Goal: Task Accomplishment & Management: Use online tool/utility

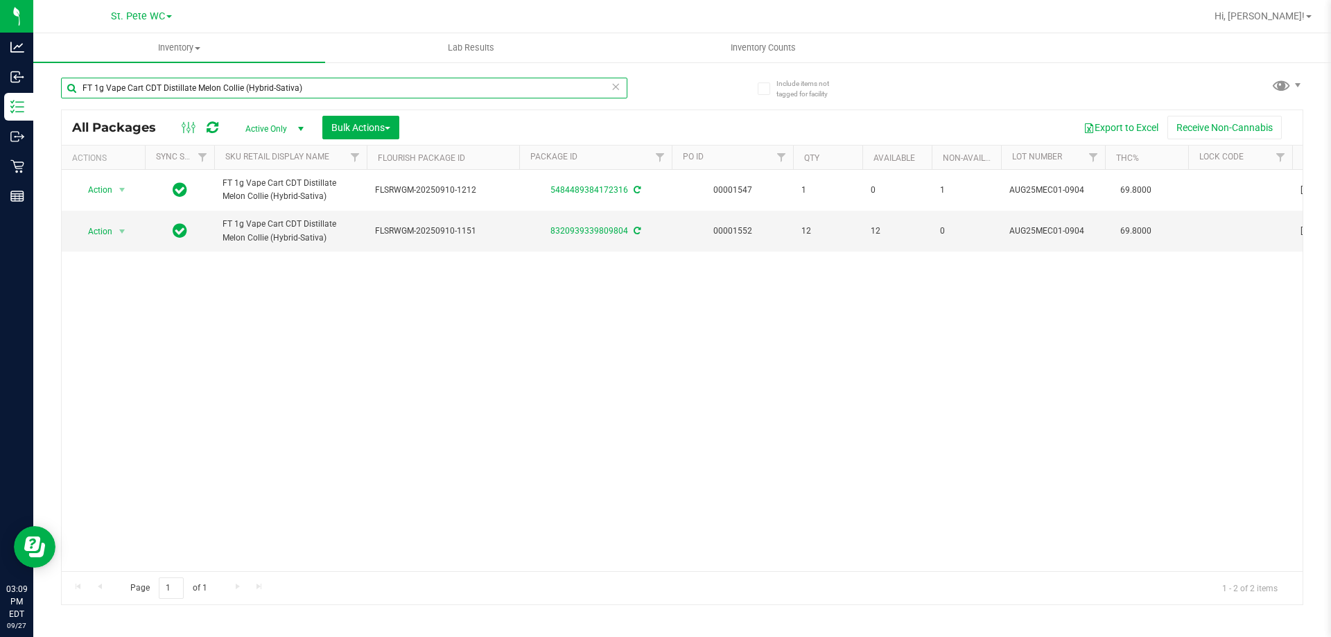
click at [596, 93] on input "FT 1g Vape Cart CDT Distillate Melon Collie (Hybrid-Sativa)" at bounding box center [344, 88] width 566 height 21
click at [598, 93] on input "FT 1g Vape Cart CDT Distillate Melon Collie (Hybrid-Sativa)" at bounding box center [344, 88] width 566 height 21
click at [598, 94] on input "FT 1g Vape Cart CDT Distillate Melon Collie (Hybrid-Sativa)" at bounding box center [344, 88] width 566 height 21
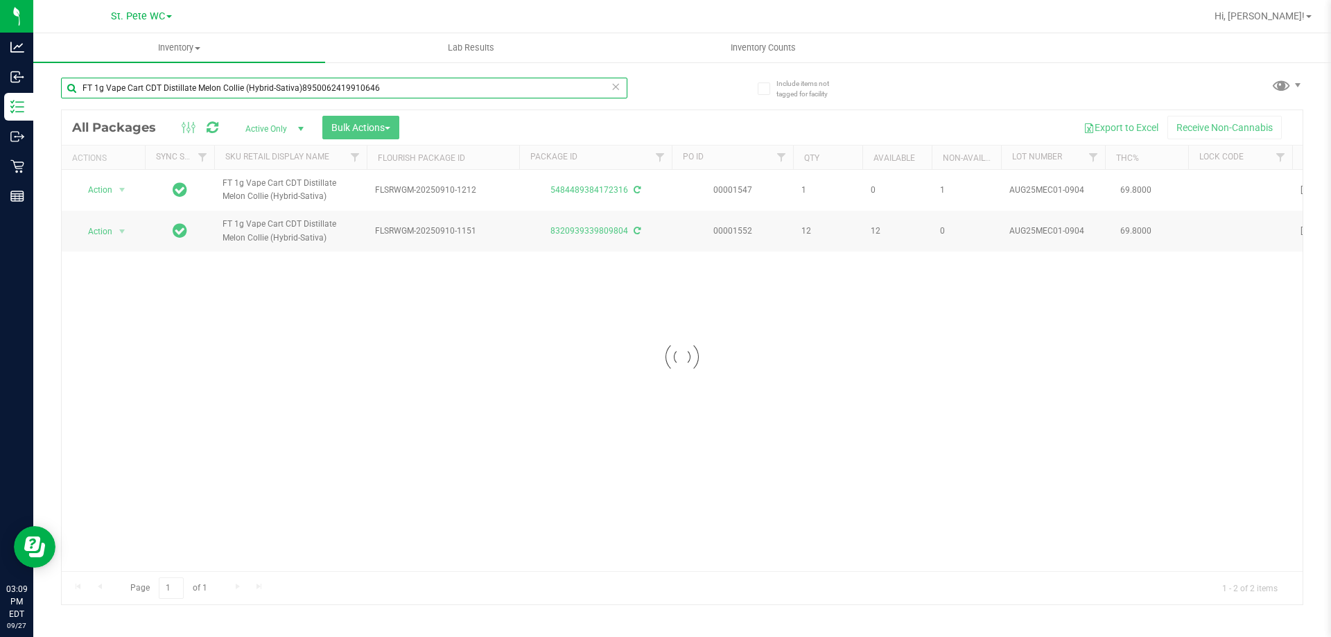
click at [498, 86] on input "FT 1g Vape Cart CDT Distillate Melon Collie (Hybrid-Sativa)8950062419910646" at bounding box center [344, 88] width 566 height 21
drag, startPoint x: 498, startPoint y: 86, endPoint x: 489, endPoint y: 86, distance: 9.7
click at [489, 86] on input "FT 1g Vape Cart CDT Distillate Melon Collie (Hybrid-Sativa)8950062419910646" at bounding box center [344, 88] width 566 height 21
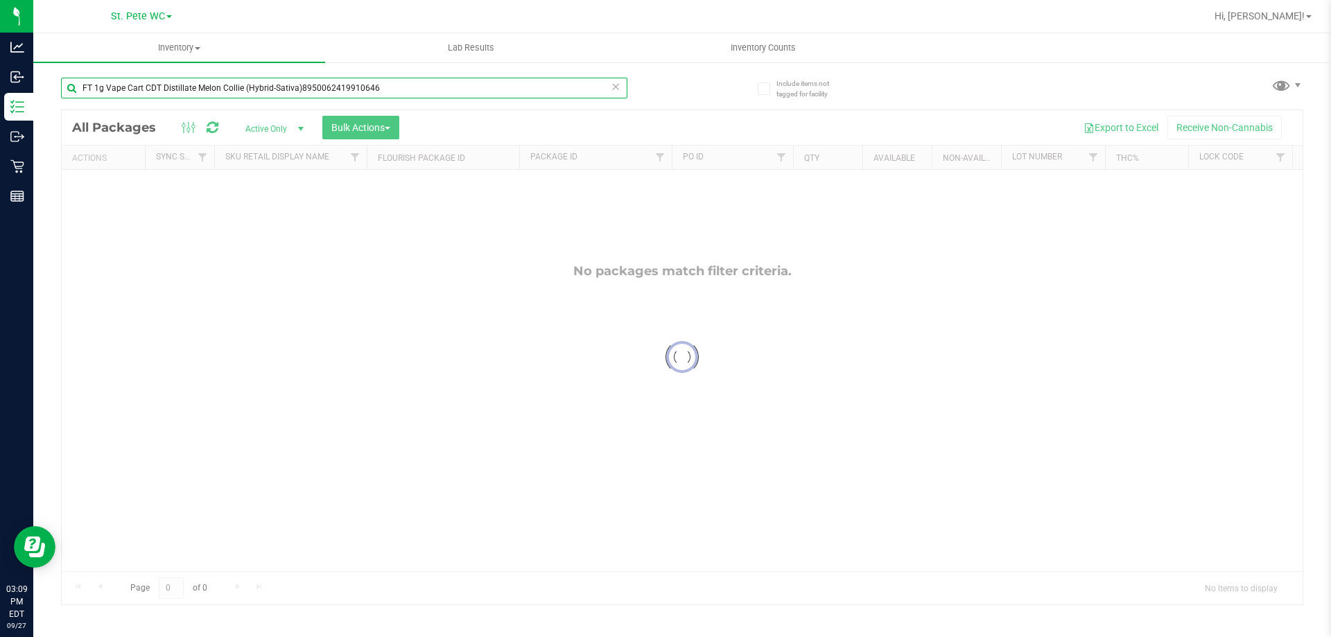
click at [480, 89] on input "FT 1g Vape Cart CDT Distillate Melon Collie (Hybrid-Sativa)8950062419910646" at bounding box center [344, 88] width 566 height 21
click at [480, 83] on input "FT 1g Vape Cart CDT Distillate Melon Collie (Hybrid-Sativa)8950062419910646" at bounding box center [344, 88] width 566 height 21
click at [477, 79] on input "FT 1g Vape Cart CDT Distillate Melon Collie (Hybrid-Sativa)8950062419910646" at bounding box center [344, 88] width 566 height 21
click at [476, 79] on input "FT 1g Vape Cart CDT Distillate Melon Collie (Hybrid-Sativa)8950062419910646" at bounding box center [344, 88] width 566 height 21
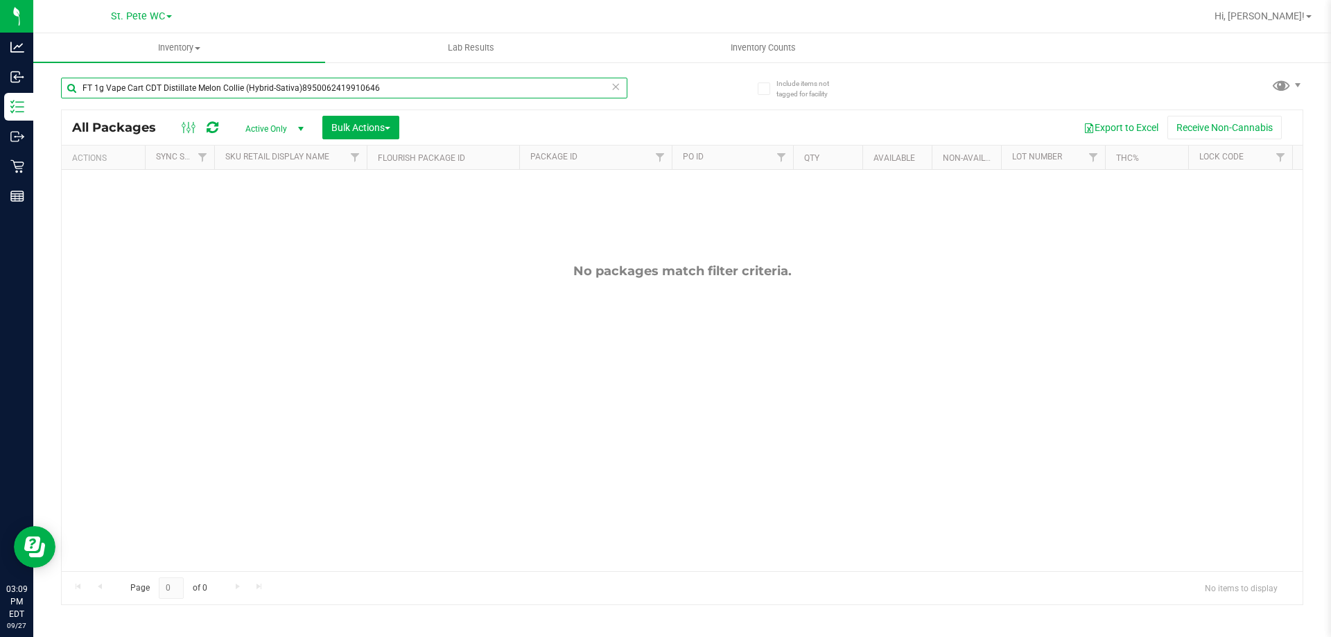
click at [476, 79] on input "FT 1g Vape Cart CDT Distillate Melon Collie (Hybrid-Sativa)8950062419910646" at bounding box center [344, 88] width 566 height 21
click at [476, 78] on input "FT 1g Vape Cart CDT Distillate Melon Collie (Hybrid-Sativa)8950062419910646" at bounding box center [344, 88] width 566 height 21
type input "8950062419910646"
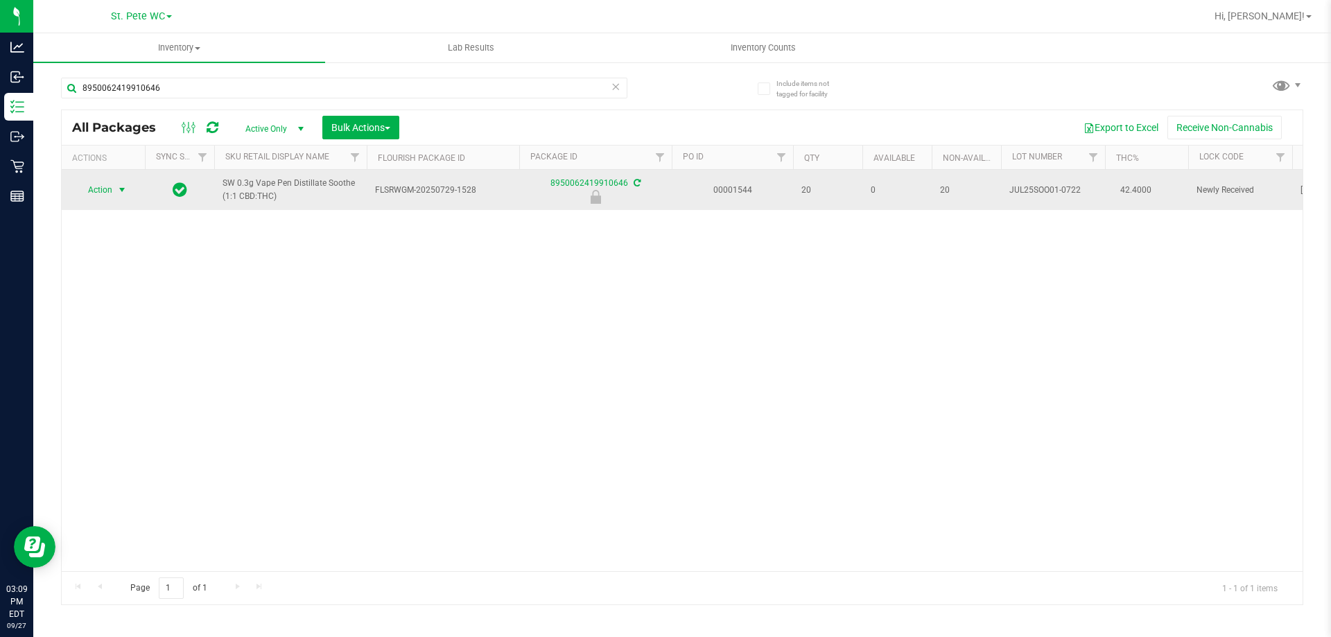
click at [85, 201] on td "Action Action Edit attributes Global inventory Locate package Package audit log…" at bounding box center [103, 190] width 83 height 40
click at [116, 195] on span "select" at bounding box center [122, 189] width 17 height 19
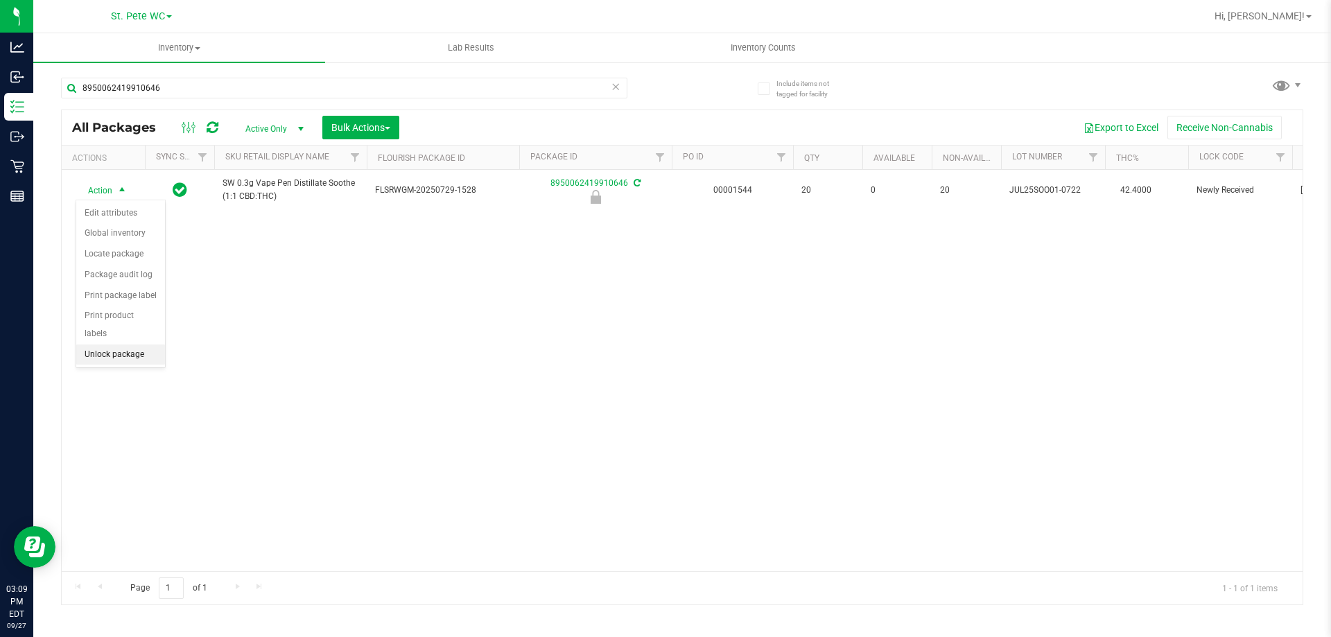
click at [112, 345] on li "Unlock package" at bounding box center [120, 355] width 89 height 21
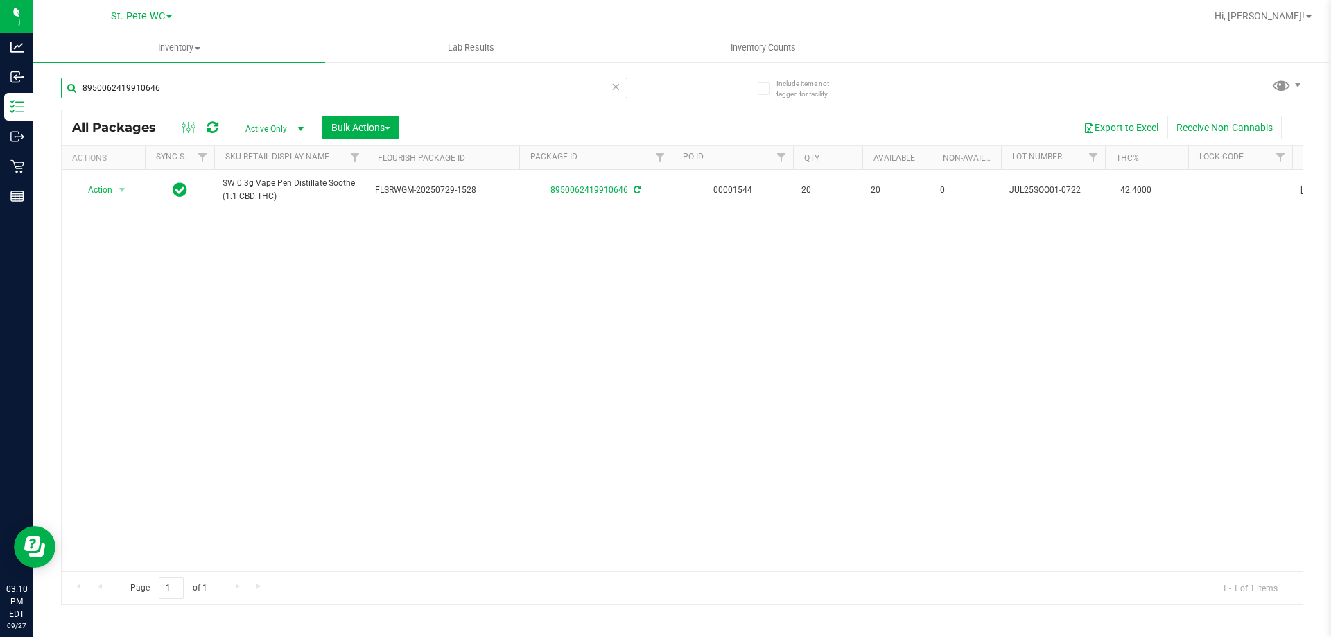
click at [472, 87] on input "8950062419910646" at bounding box center [344, 88] width 566 height 21
click at [468, 89] on input "8950062419910646" at bounding box center [344, 88] width 566 height 21
type input "6705191179075539"
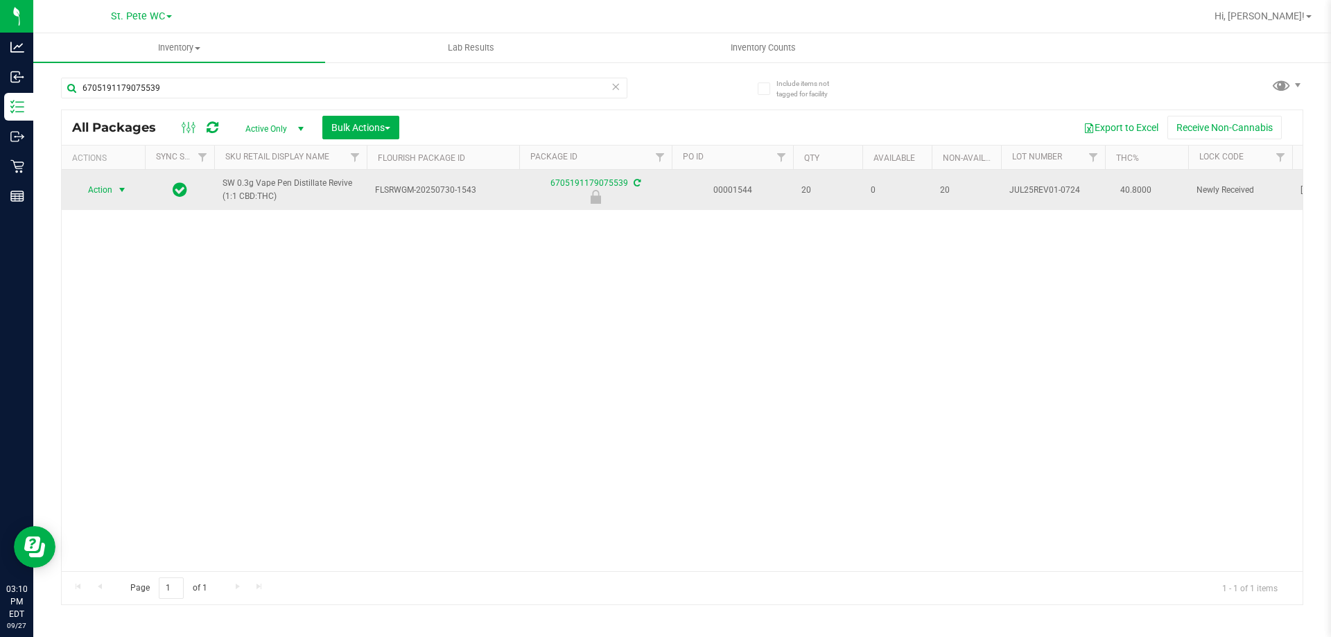
click at [122, 191] on span "select" at bounding box center [121, 189] width 11 height 11
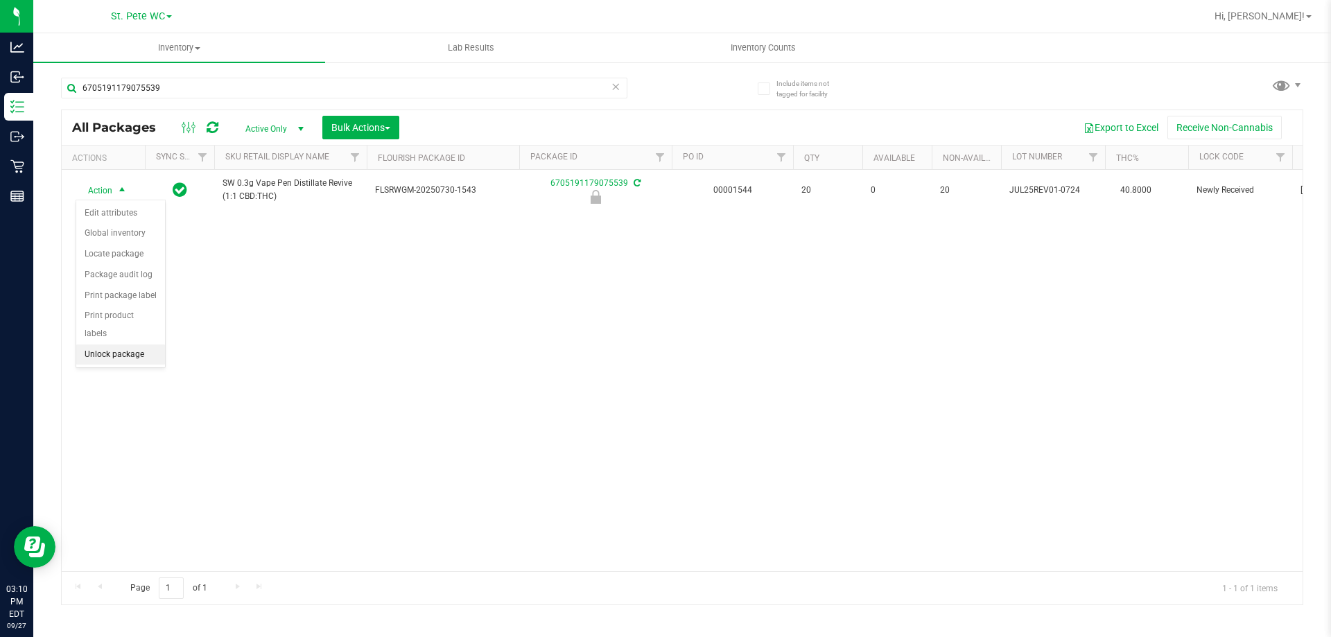
click at [125, 345] on li "Unlock package" at bounding box center [120, 355] width 89 height 21
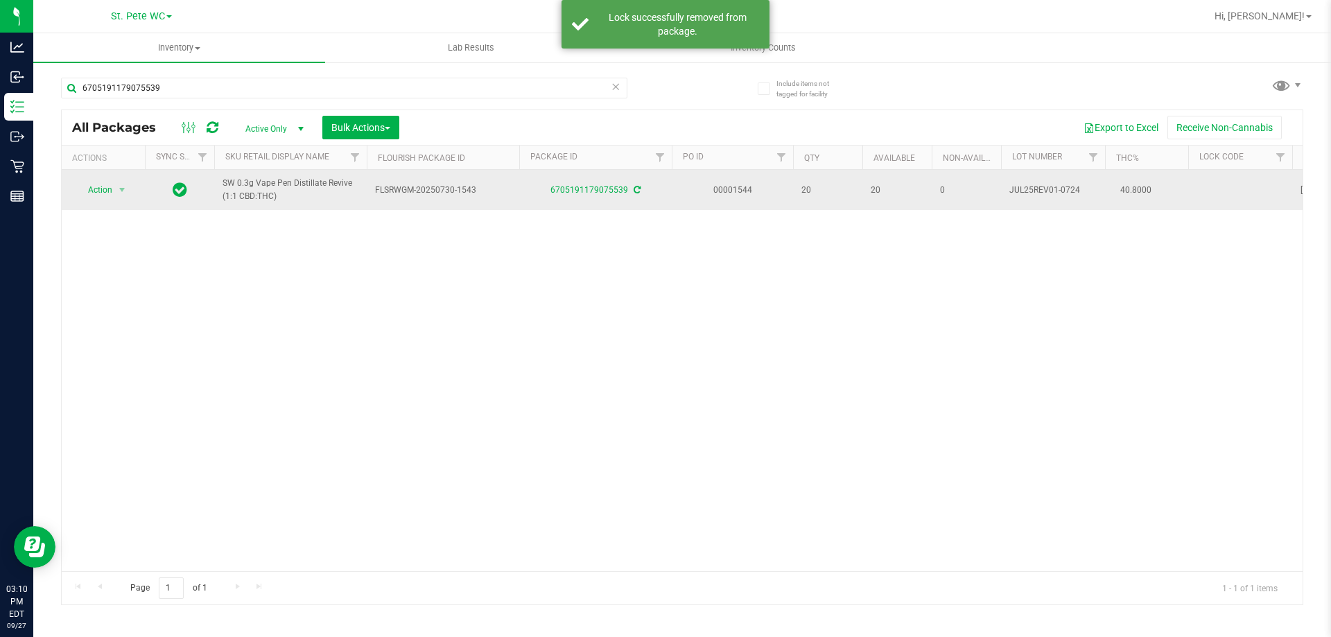
drag, startPoint x: 296, startPoint y: 195, endPoint x: 220, endPoint y: 183, distance: 77.2
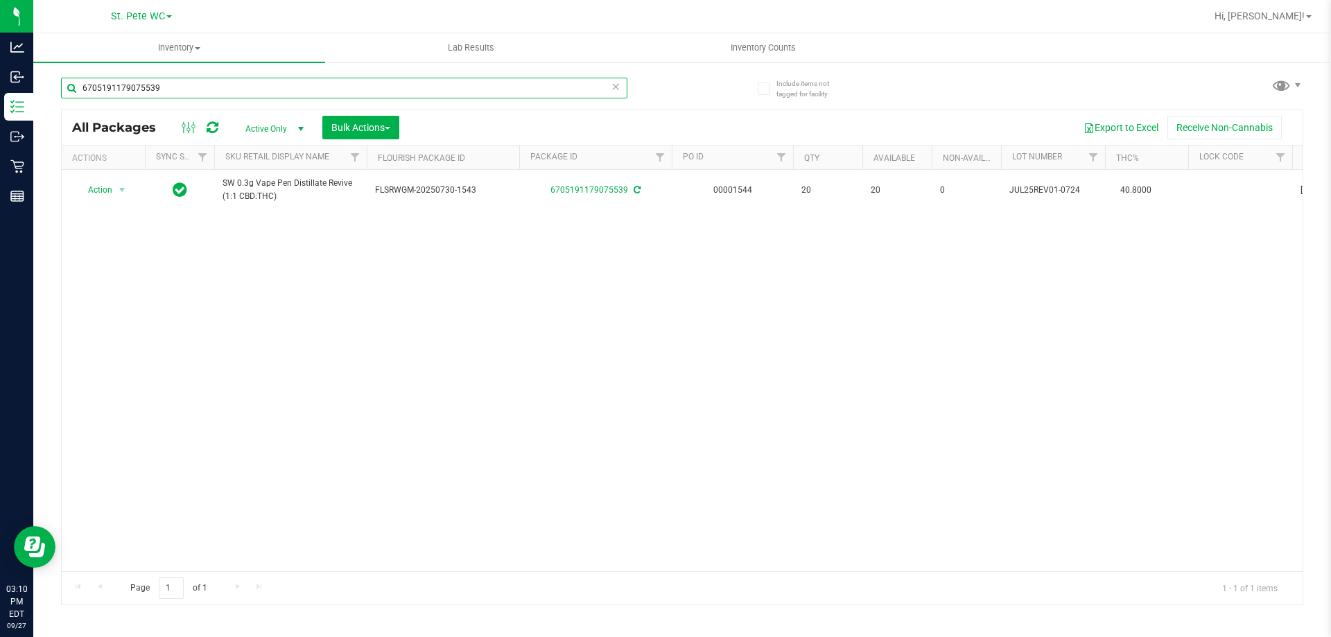
click at [202, 94] on input "6705191179075539" at bounding box center [344, 88] width 566 height 21
paste input "SW 0.3g Vape Pen Distillate Revive (1:1 CBD:THC)"
type input "SW 0.3g Vape Pen Distillate Revive (1:1 CBD:THC)"
